Goal: Task Accomplishment & Management: Manage account settings

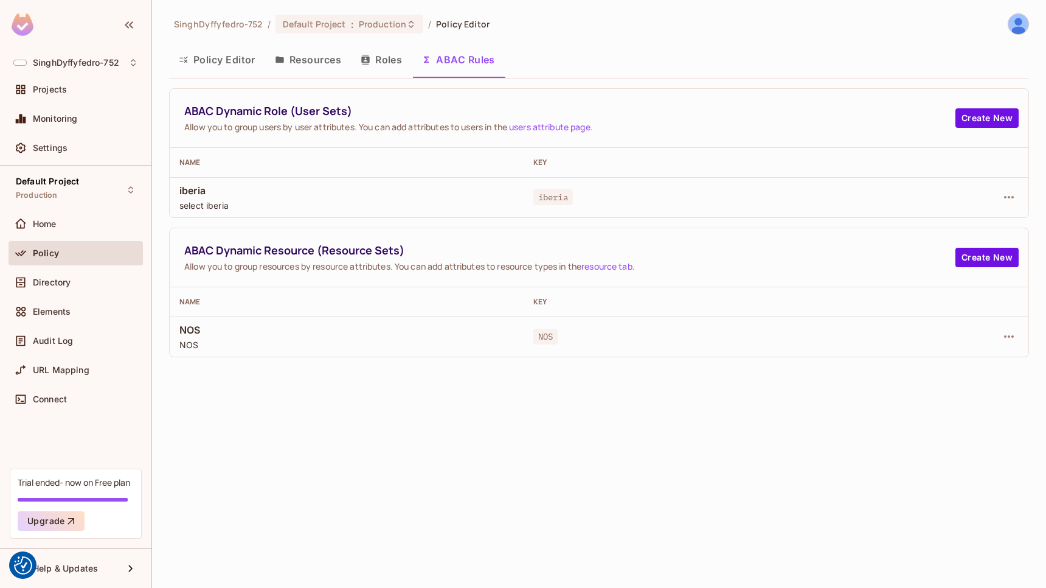
click at [313, 57] on button "Resources" at bounding box center [308, 59] width 86 height 30
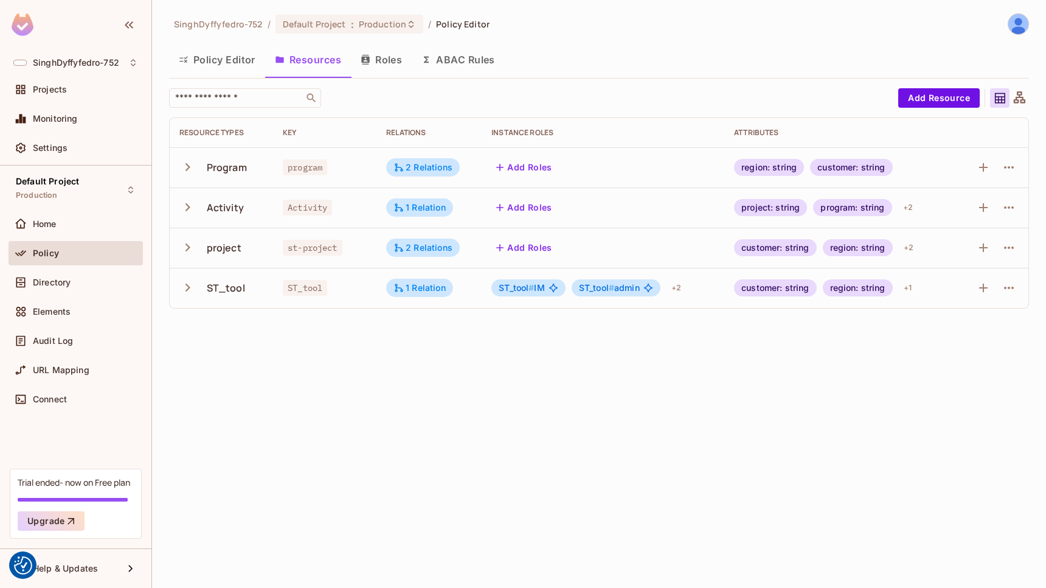
click at [1017, 161] on div at bounding box center [1008, 167] width 19 height 19
click at [1014, 167] on icon "button" at bounding box center [1009, 167] width 10 height 2
click at [960, 217] on div "Edit Resource" at bounding box center [956, 215] width 57 height 12
click at [1007, 168] on icon "button" at bounding box center [1009, 167] width 15 height 15
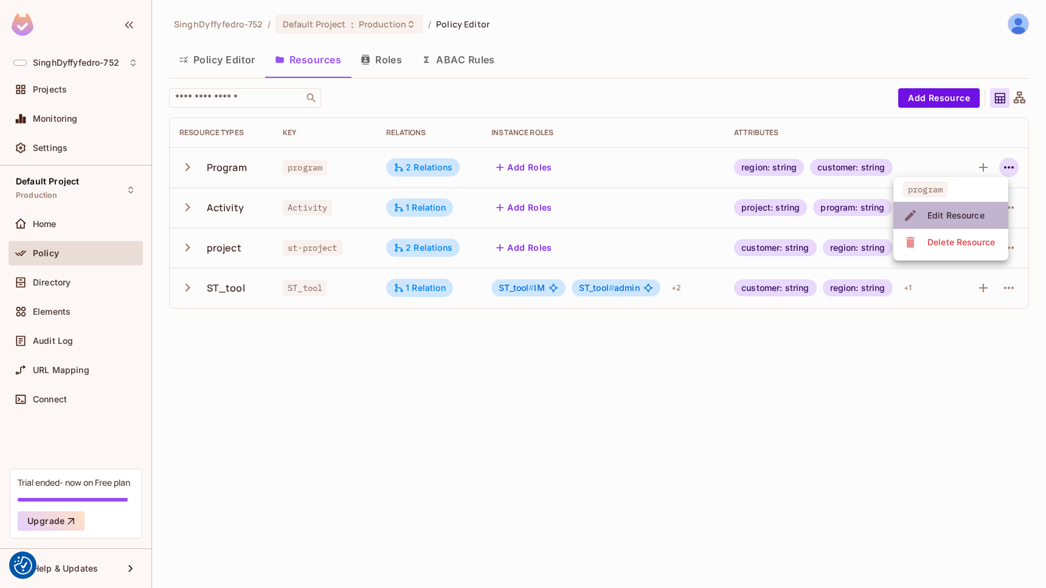
click at [943, 212] on div "Edit Resource" at bounding box center [956, 215] width 57 height 12
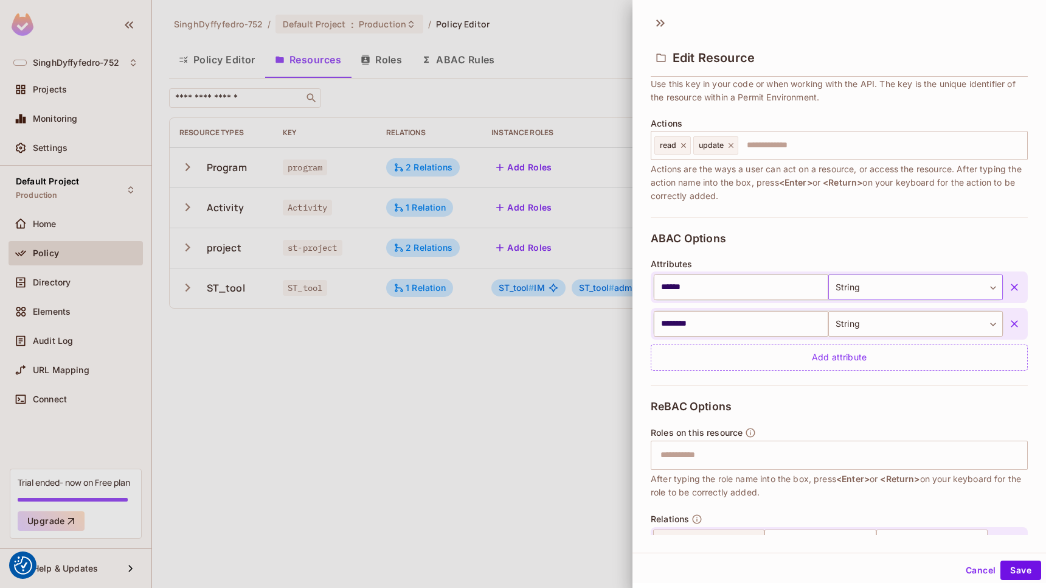
scroll to position [102, 0]
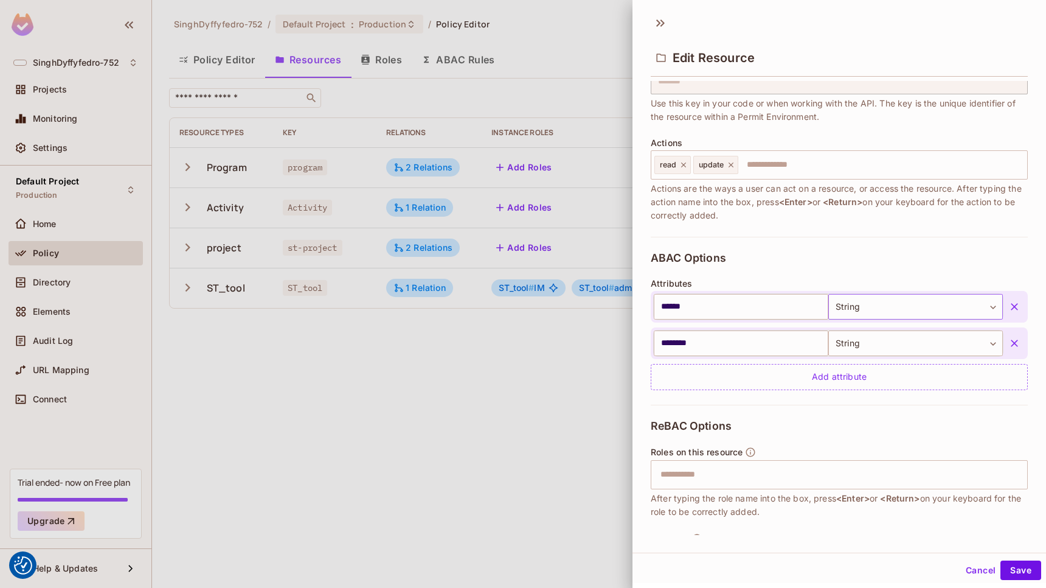
click at [926, 307] on body "We use cookies to enhance your browsing experience, serve personalized ads or c…" at bounding box center [523, 294] width 1046 height 588
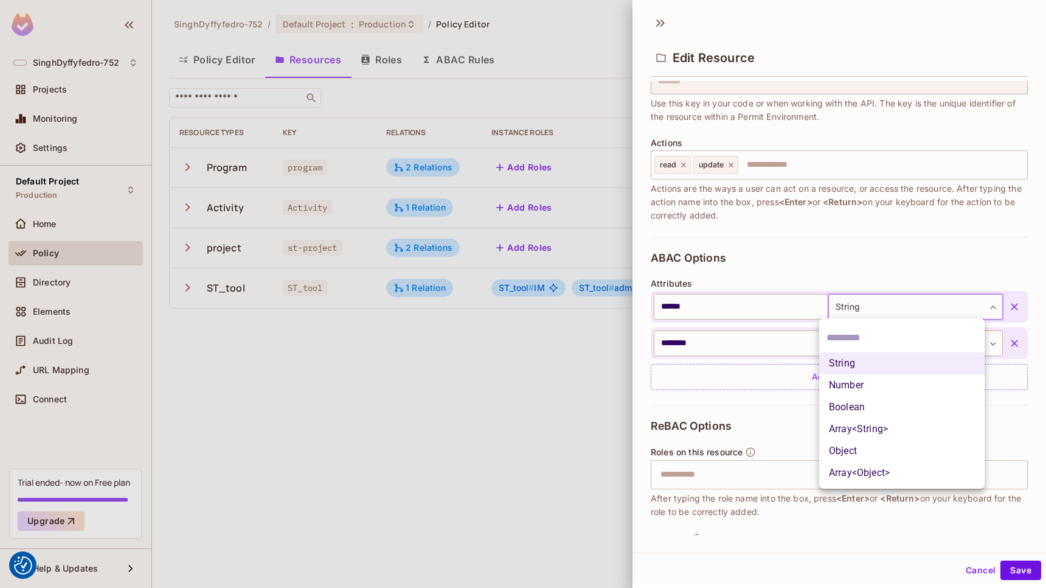
click at [926, 307] on div at bounding box center [523, 294] width 1046 height 588
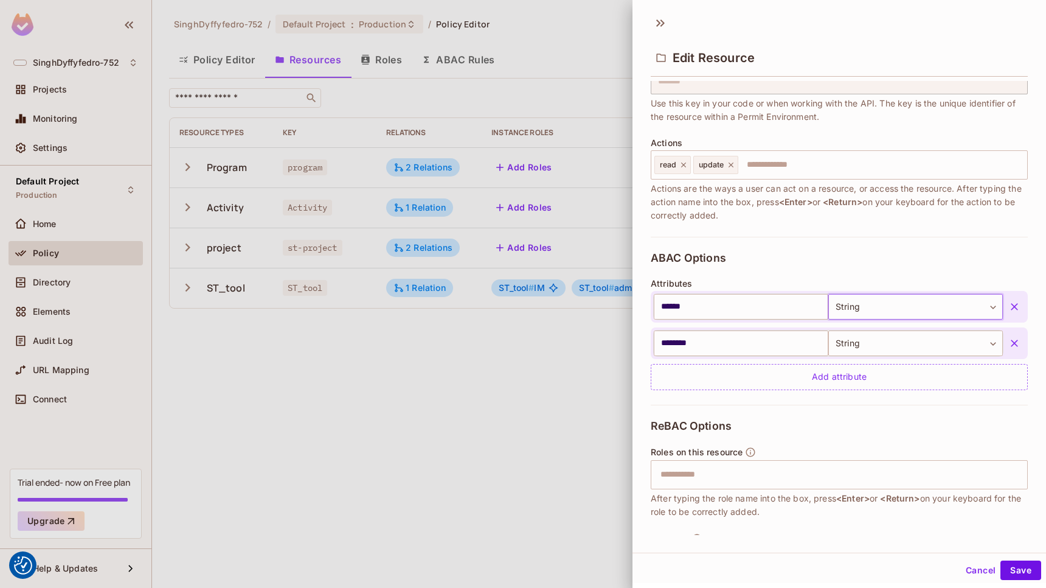
click at [926, 307] on body "We use cookies to enhance your browsing experience, serve personalized ads or c…" at bounding box center [523, 294] width 1046 height 588
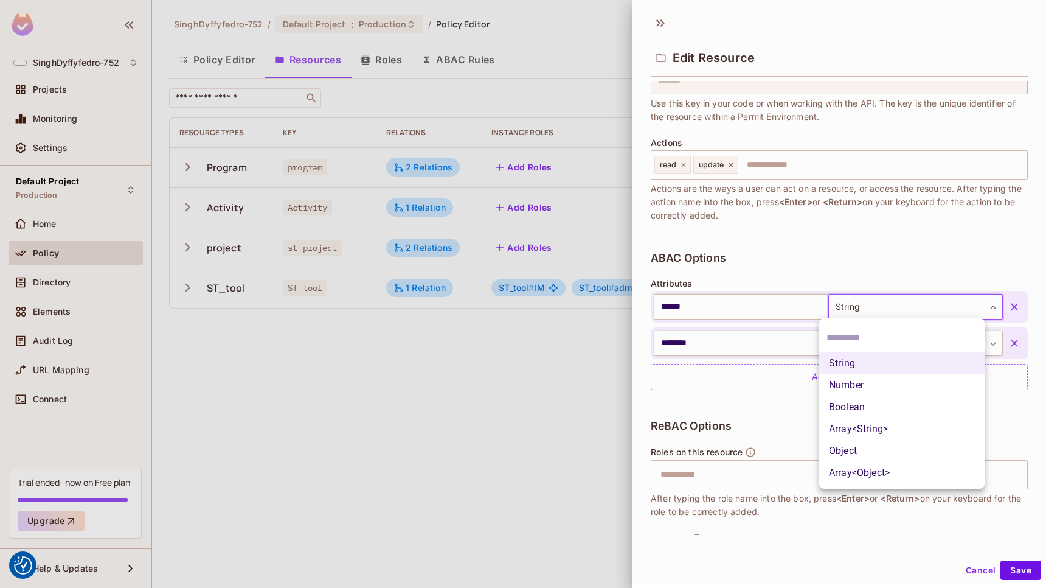
click at [738, 302] on div at bounding box center [523, 294] width 1046 height 588
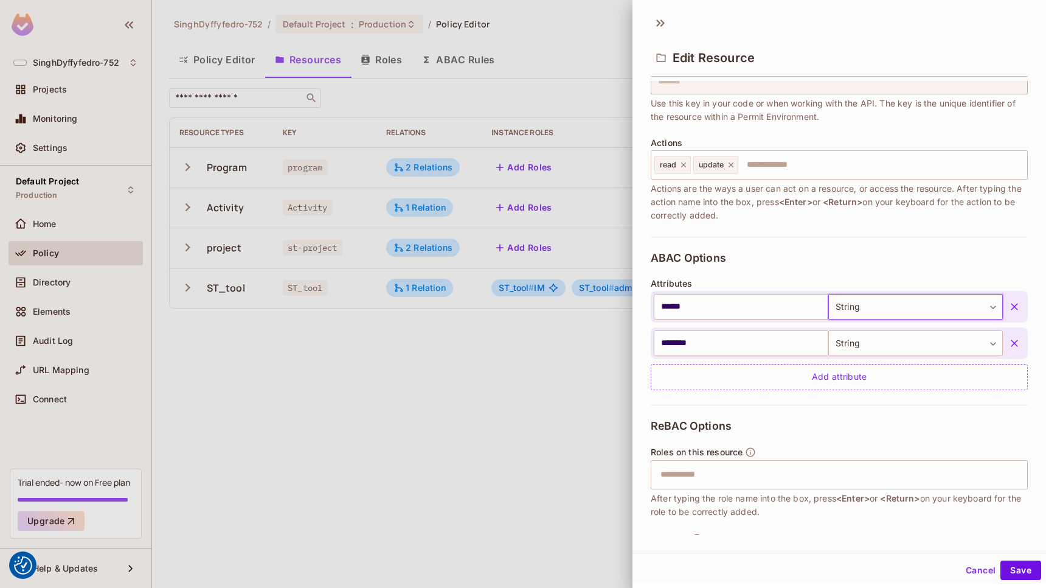
click at [976, 574] on button "Cancel" at bounding box center [981, 569] width 40 height 19
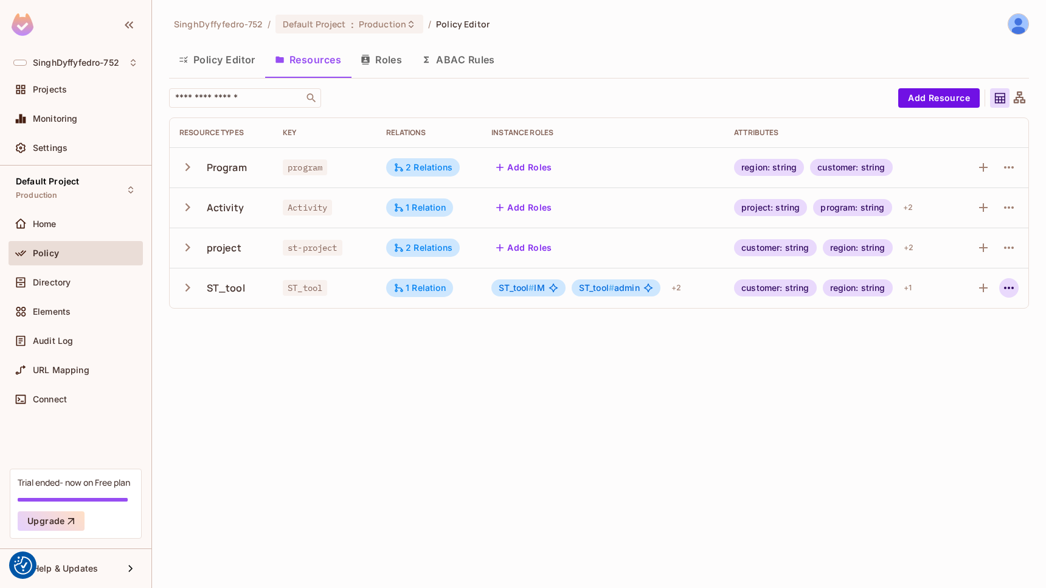
click at [1010, 288] on icon "button" at bounding box center [1009, 287] width 15 height 15
click at [979, 330] on div "Edit Resource" at bounding box center [956, 336] width 57 height 12
click at [1010, 249] on icon "button" at bounding box center [1009, 247] width 15 height 15
click at [966, 285] on li "Edit Resource" at bounding box center [950, 295] width 115 height 27
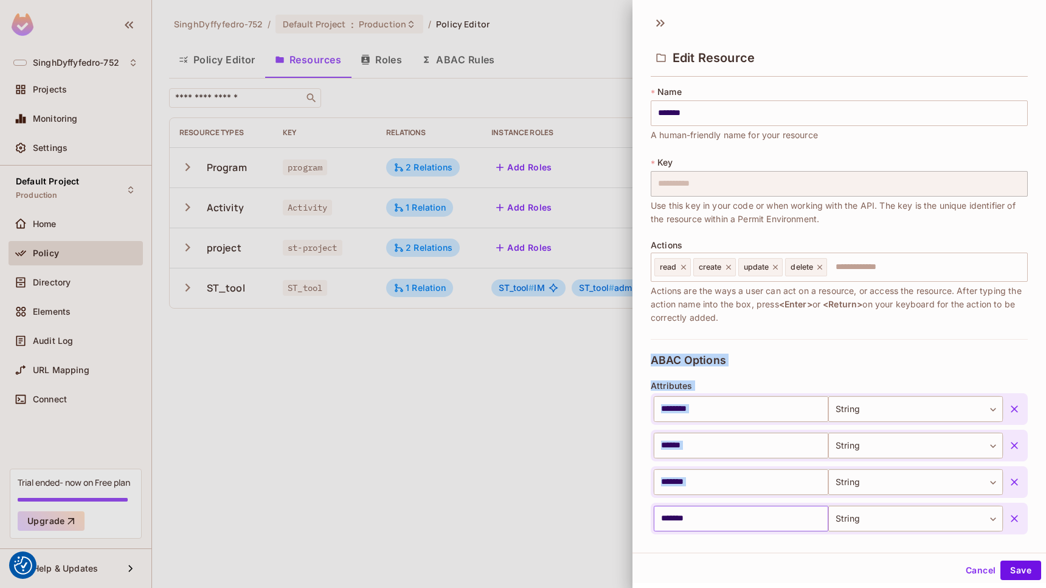
drag, startPoint x: 643, startPoint y: 341, endPoint x: 730, endPoint y: 524, distance: 201.9
click at [731, 521] on div "**********" at bounding box center [840, 308] width 414 height 454
click at [980, 443] on body "We use cookies to enhance your browsing experience, serve personalized ads or c…" at bounding box center [523, 294] width 1046 height 588
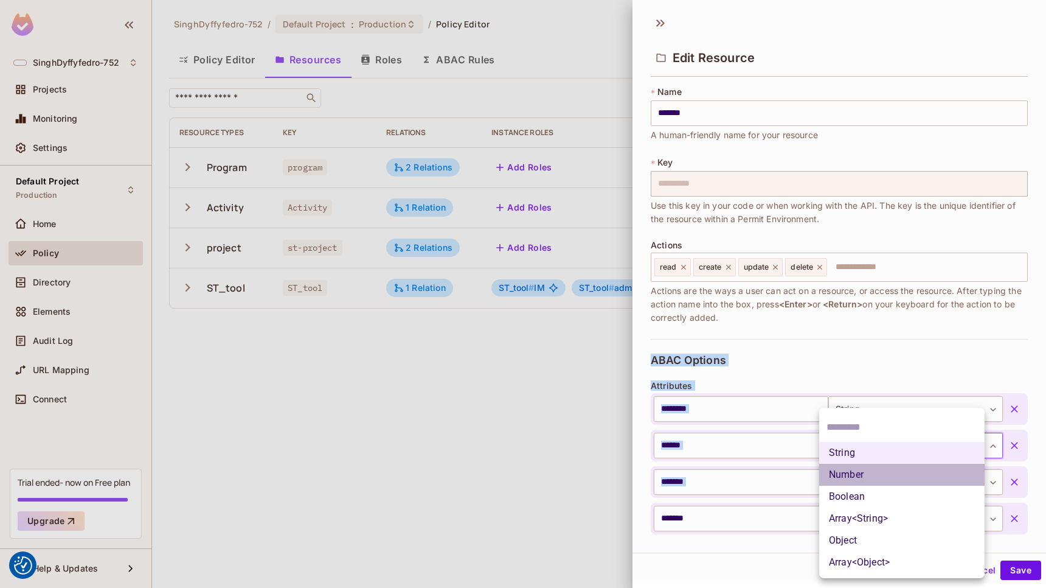
click at [898, 471] on li "Number" at bounding box center [901, 474] width 165 height 22
type input "******"
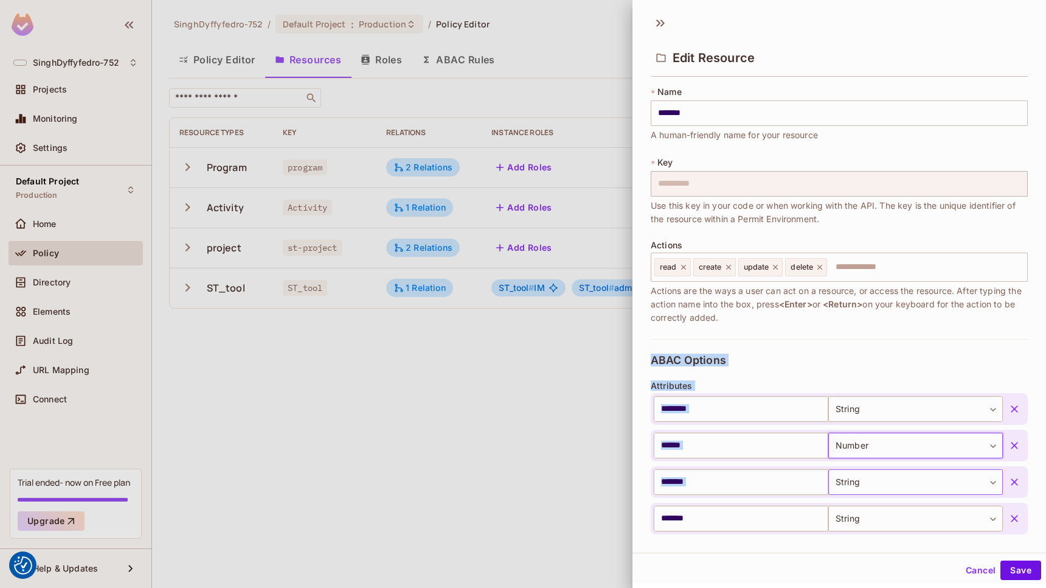
click at [978, 479] on body "We use cookies to enhance your browsing experience, serve personalized ads or c…" at bounding box center [523, 294] width 1046 height 588
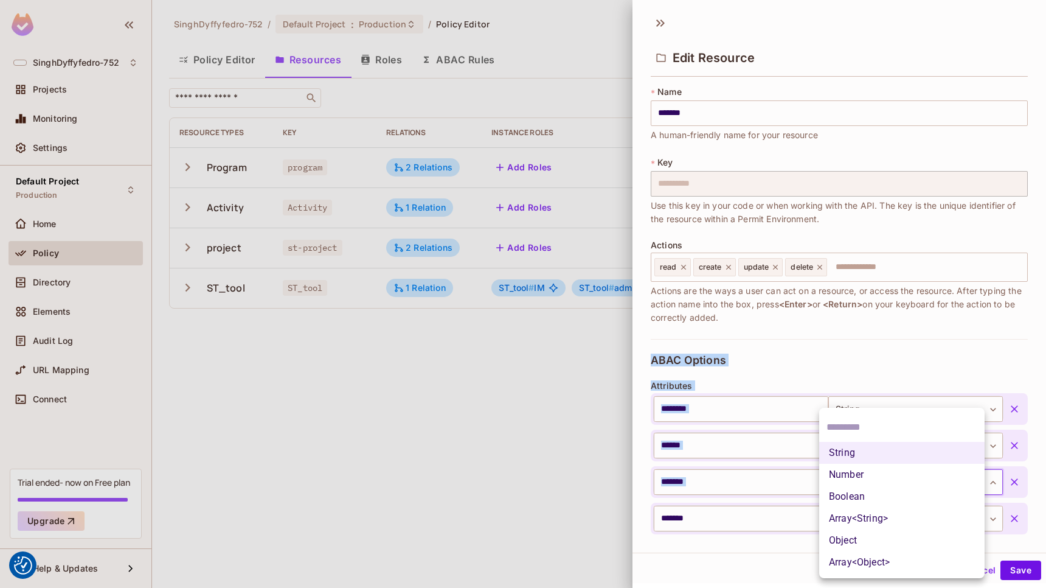
click at [860, 503] on li "Boolean" at bounding box center [901, 496] width 165 height 22
type input "****"
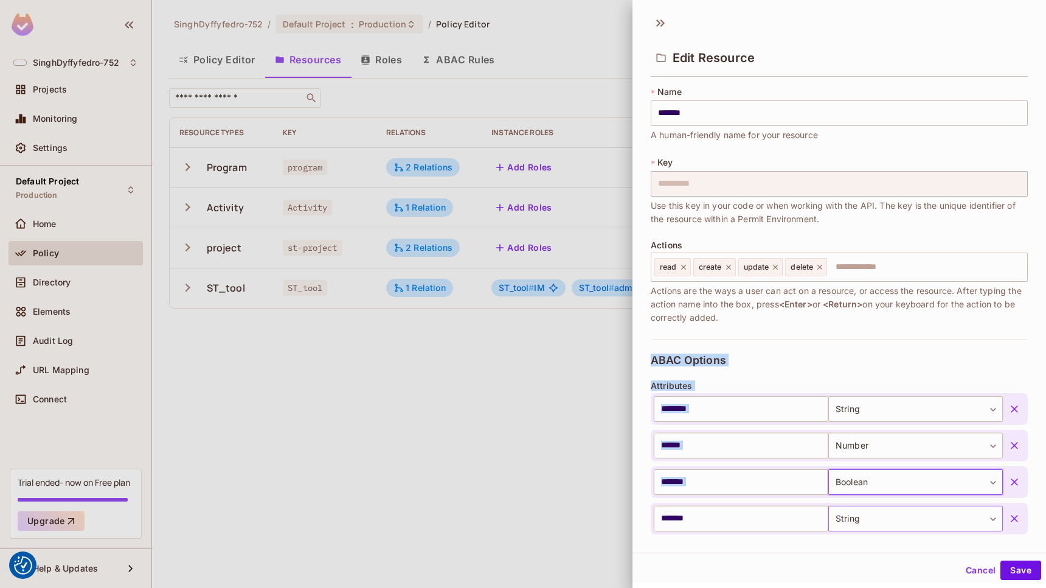
click at [906, 516] on body "We use cookies to enhance your browsing experience, serve personalized ads or c…" at bounding box center [523, 294] width 1046 height 588
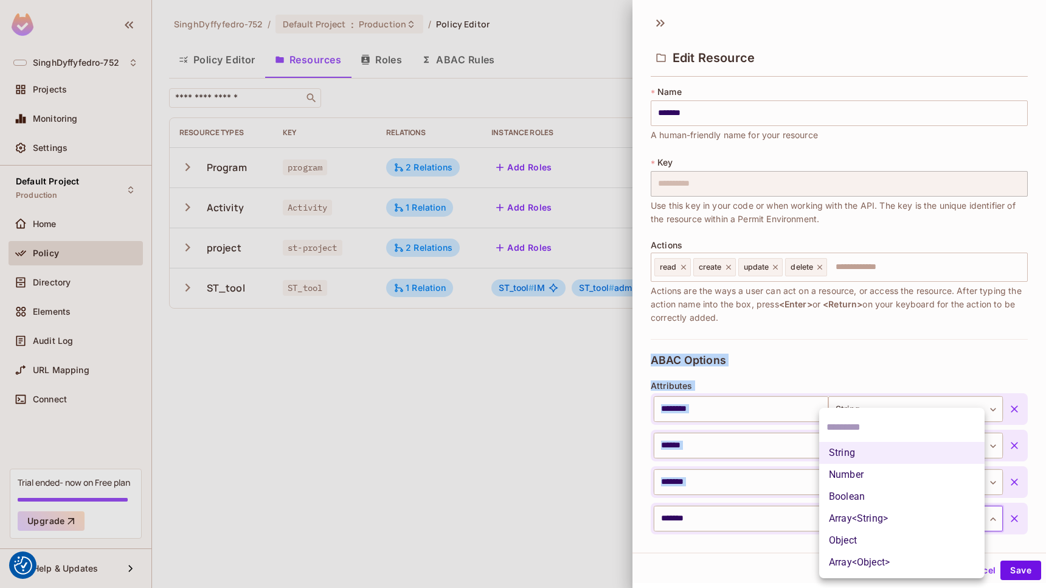
click at [888, 516] on li "Array<String>" at bounding box center [901, 518] width 165 height 22
type input "*****"
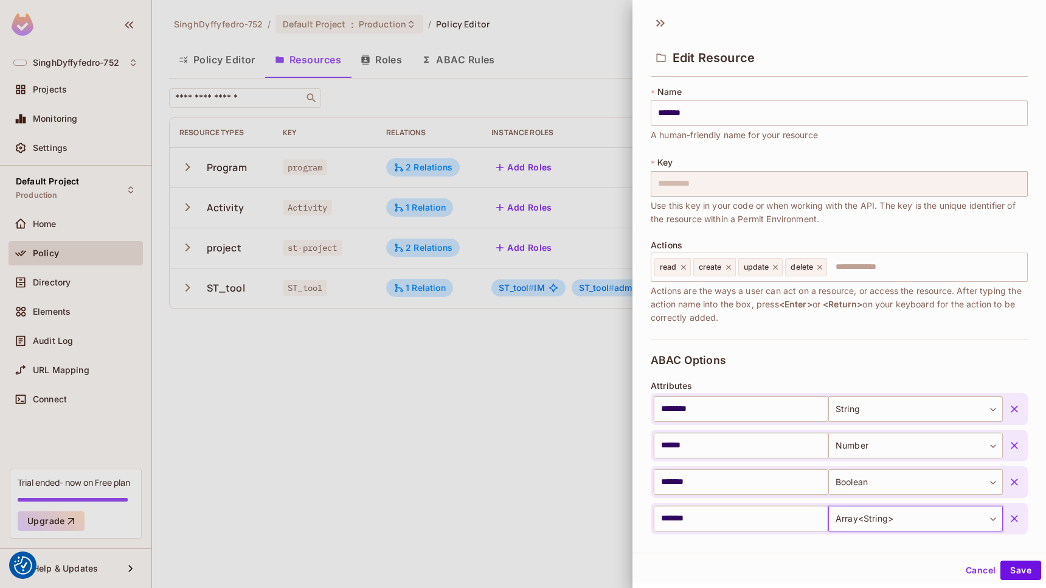
click at [768, 543] on div "**********" at bounding box center [840, 281] width 414 height 544
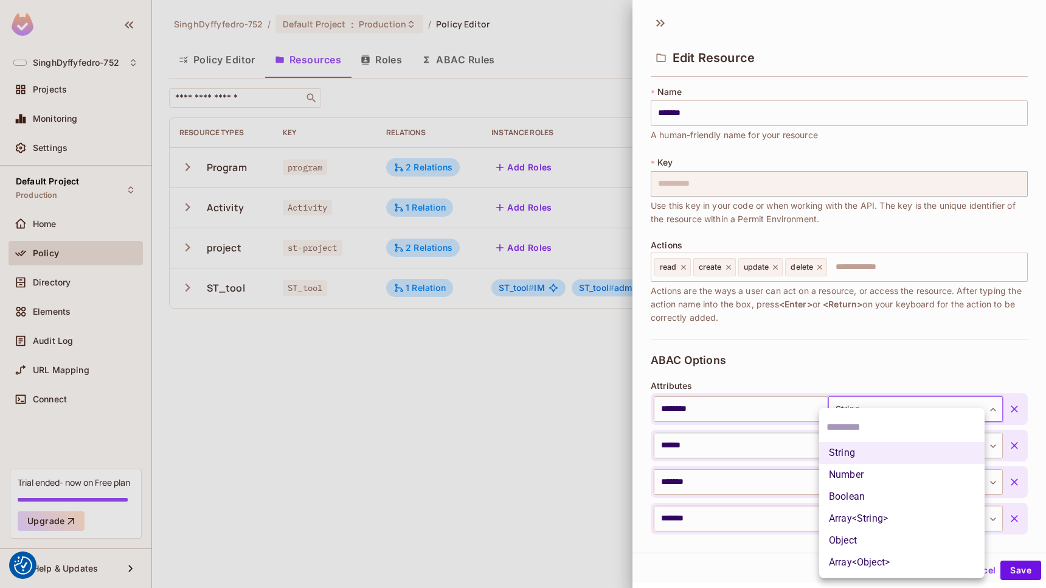
click at [976, 406] on body "We use cookies to enhance your browsing experience, serve personalized ads or c…" at bounding box center [523, 294] width 1046 height 588
click at [824, 336] on div at bounding box center [523, 294] width 1046 height 588
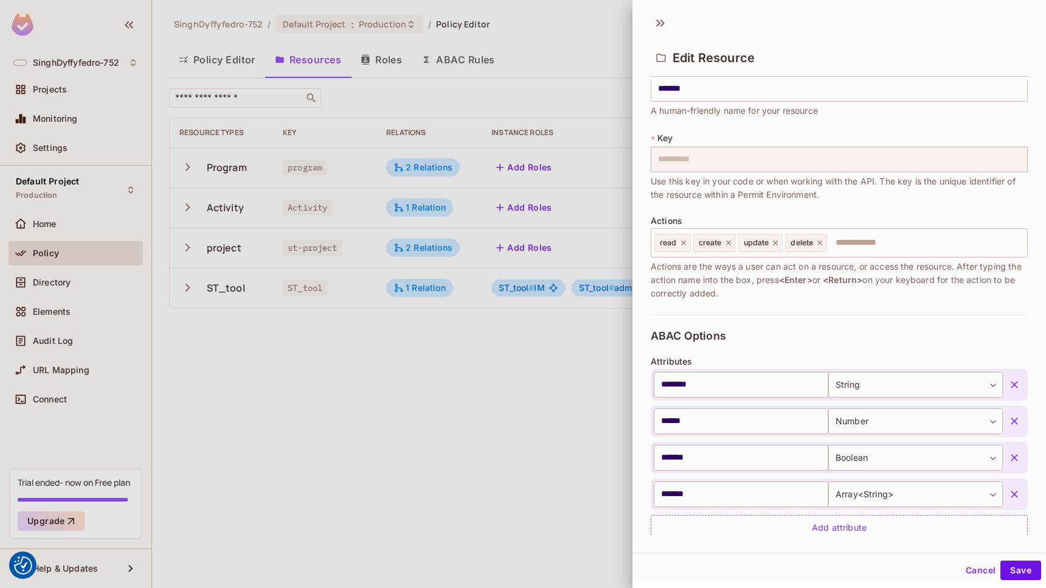
scroll to position [0, 0]
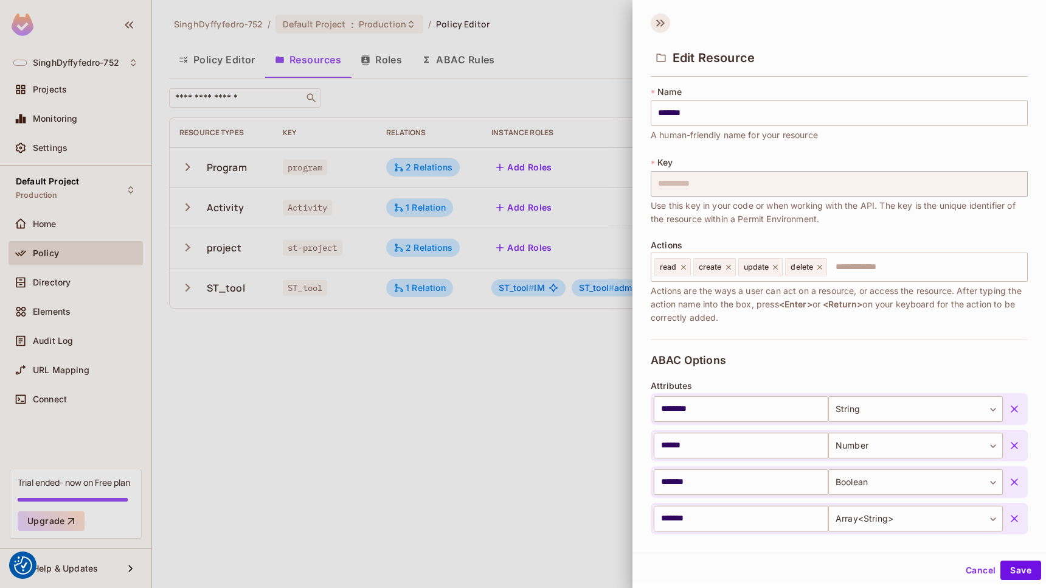
click at [659, 24] on icon at bounding box center [658, 22] width 4 height 7
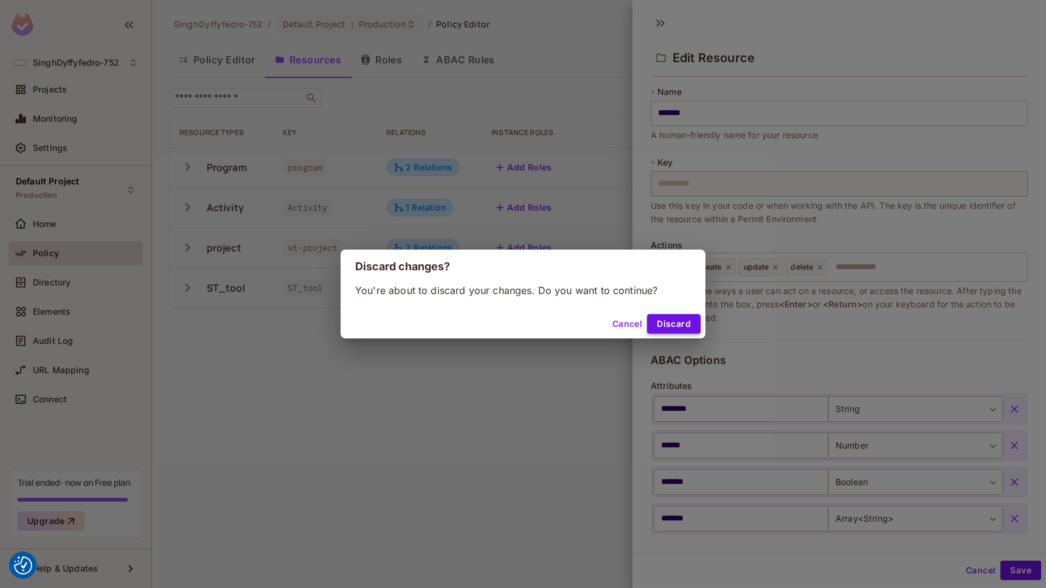
click at [675, 328] on button "Discard" at bounding box center [674, 323] width 54 height 19
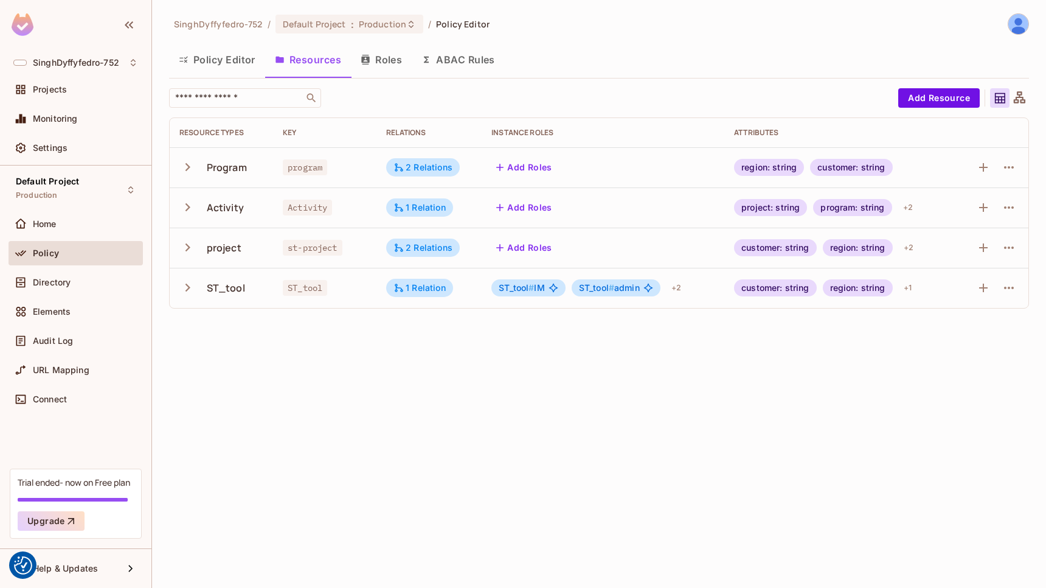
click at [673, 404] on div "SinghDyffyfedro-752 / Default Project : Production / Policy Editor Policy Edito…" at bounding box center [599, 294] width 894 height 588
click at [391, 52] on button "Roles" at bounding box center [381, 59] width 61 height 30
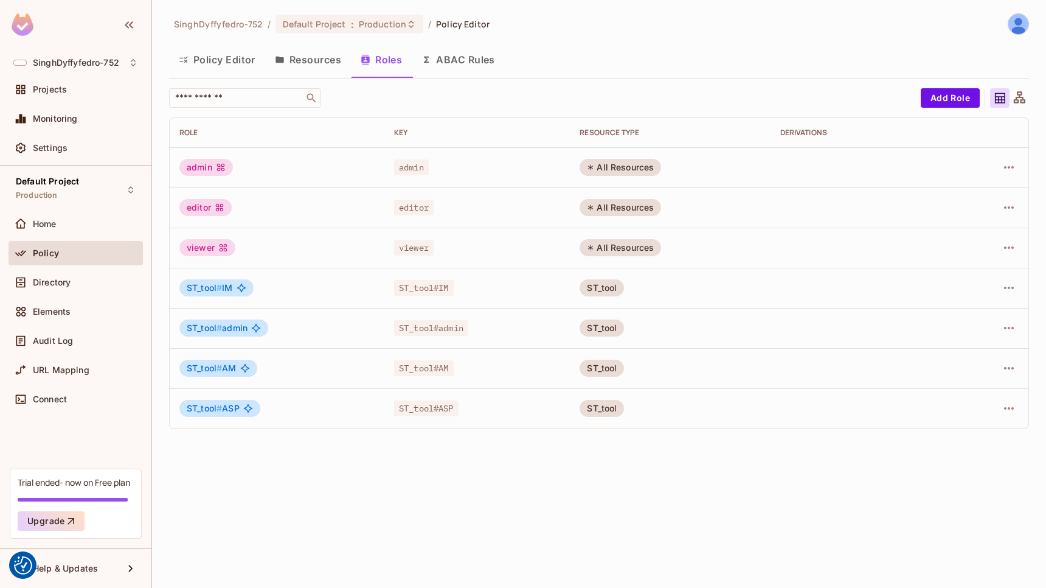
click at [325, 59] on button "Resources" at bounding box center [308, 59] width 86 height 30
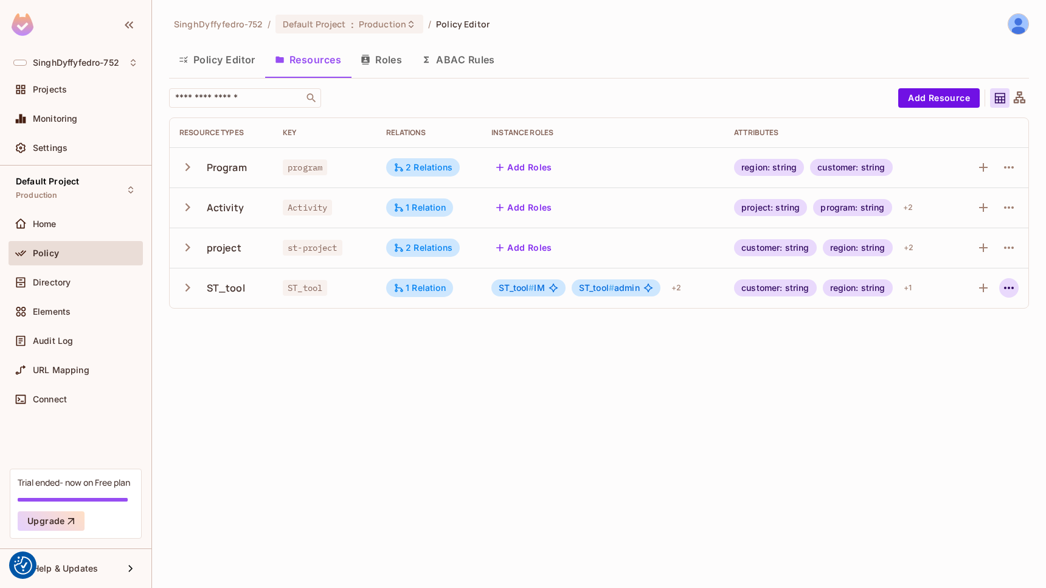
click at [1014, 288] on icon "button" at bounding box center [1009, 287] width 15 height 15
click at [962, 338] on div "Edit Resource" at bounding box center [956, 336] width 57 height 12
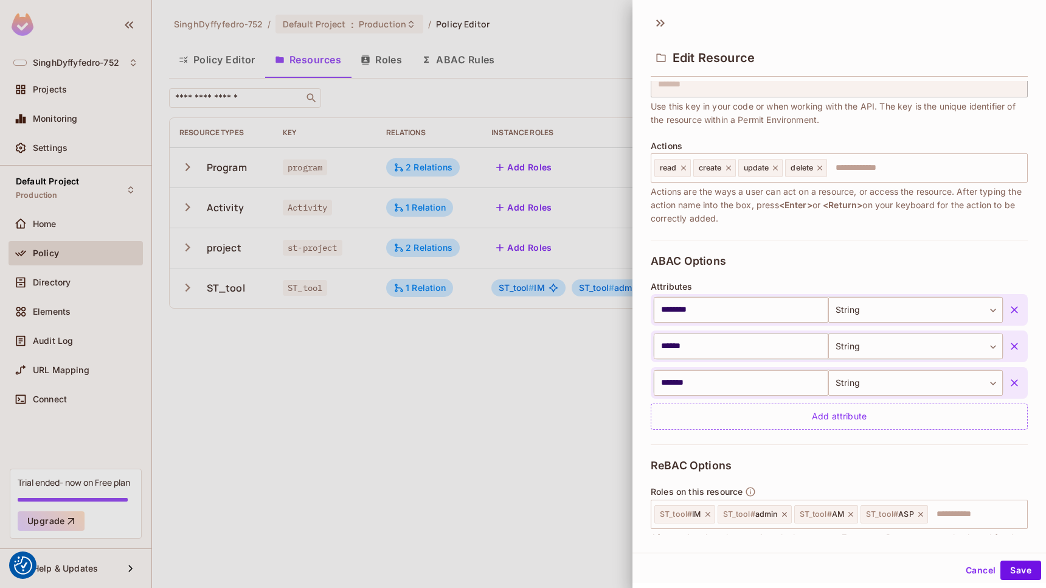
scroll to position [225, 0]
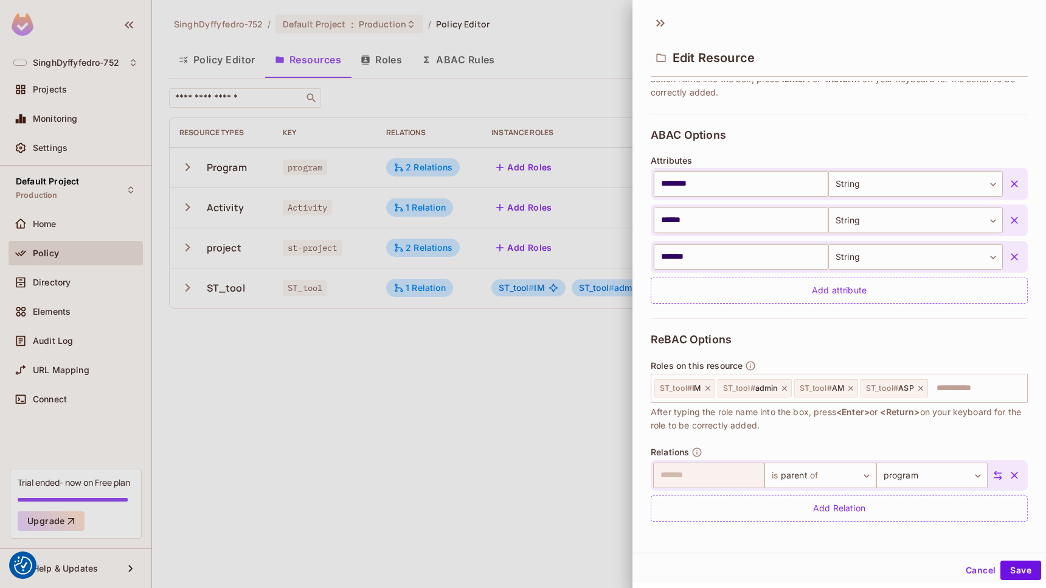
click at [451, 368] on div at bounding box center [523, 294] width 1046 height 588
click at [558, 361] on div at bounding box center [523, 294] width 1046 height 588
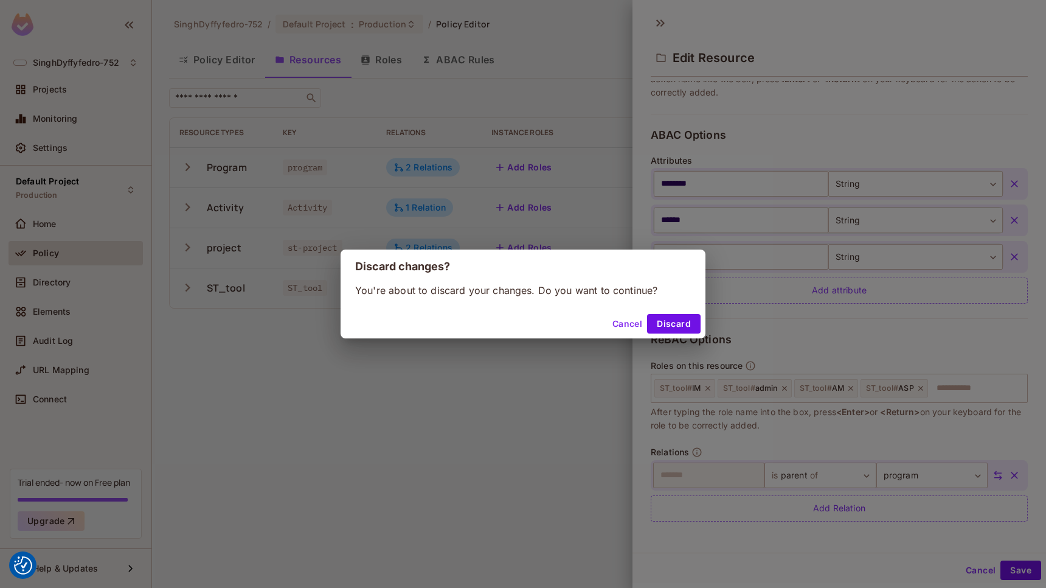
click at [619, 324] on button "Cancel" at bounding box center [628, 323] width 40 height 19
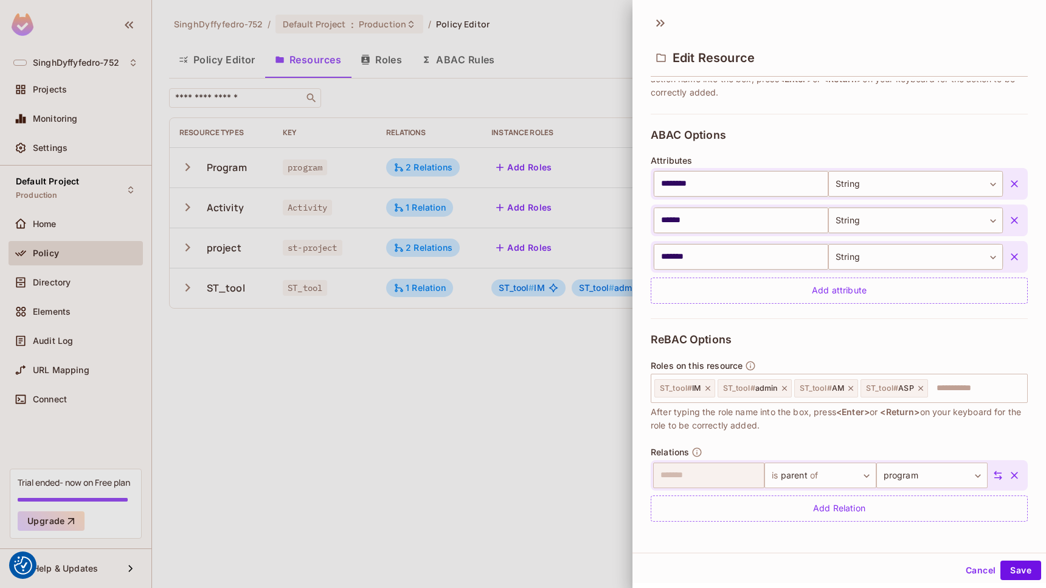
click at [974, 569] on button "Cancel" at bounding box center [981, 569] width 40 height 19
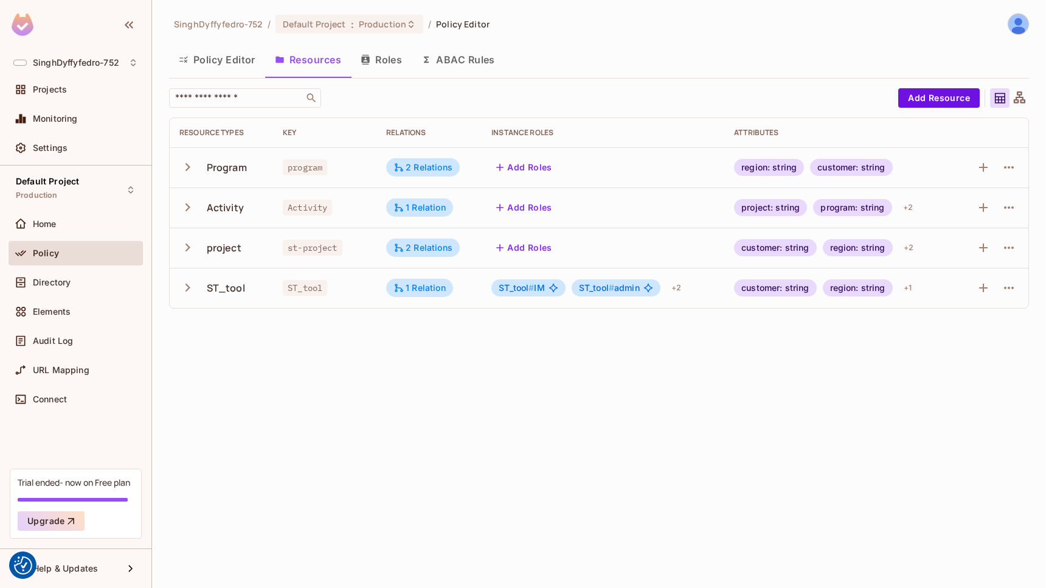
click at [388, 57] on button "Roles" at bounding box center [381, 59] width 61 height 30
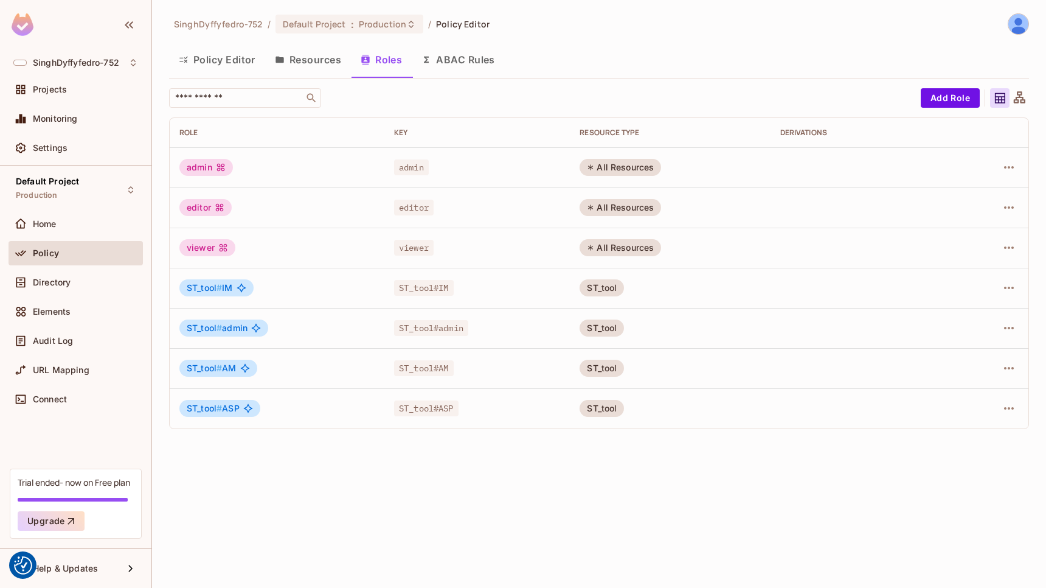
click at [482, 57] on button "ABAC Rules" at bounding box center [458, 59] width 93 height 30
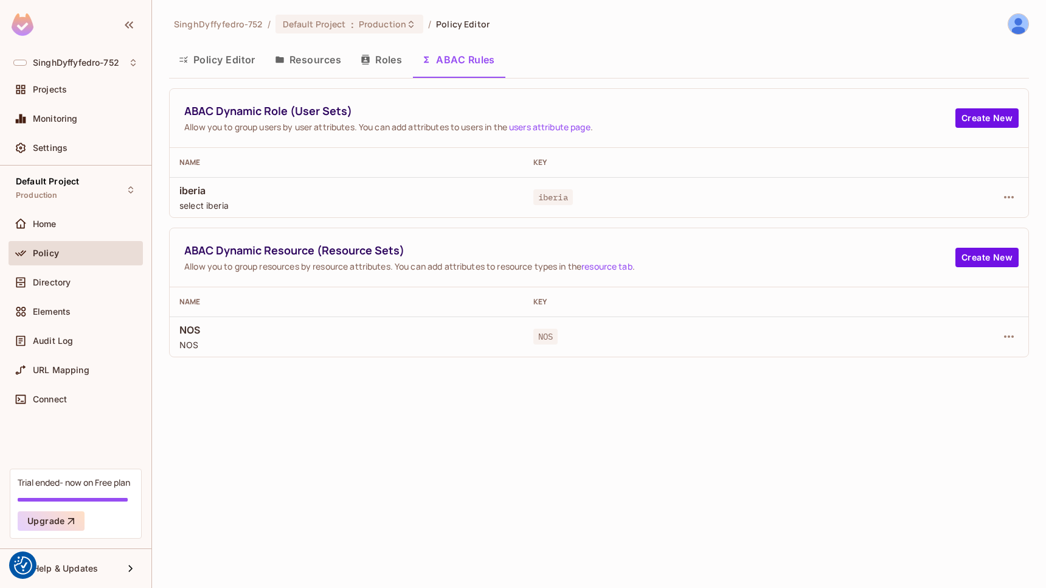
click at [226, 57] on button "Policy Editor" at bounding box center [217, 59] width 96 height 30
